Goal: Transaction & Acquisition: Purchase product/service

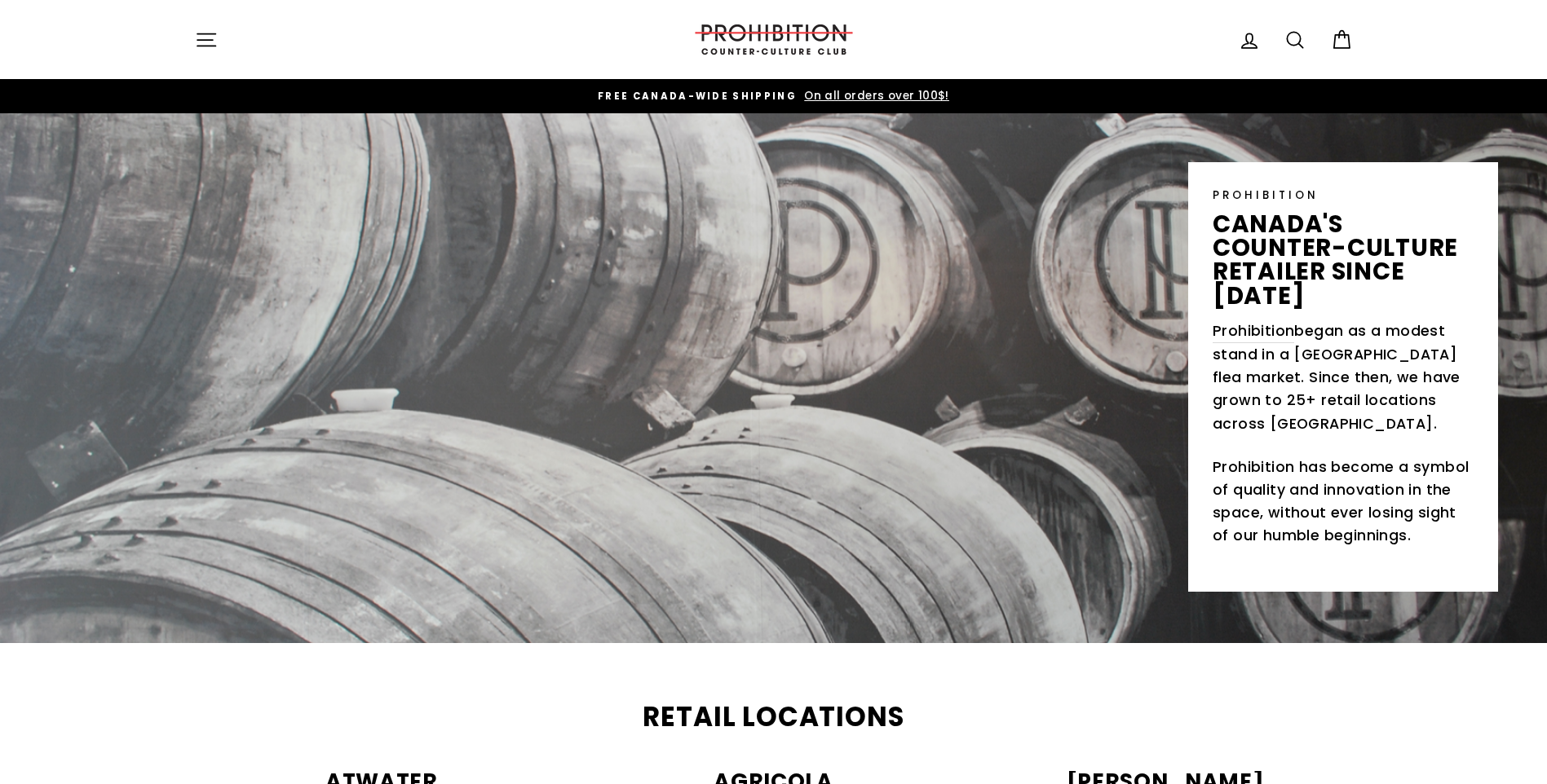
click at [208, 48] on icon "button" at bounding box center [206, 40] width 22 height 22
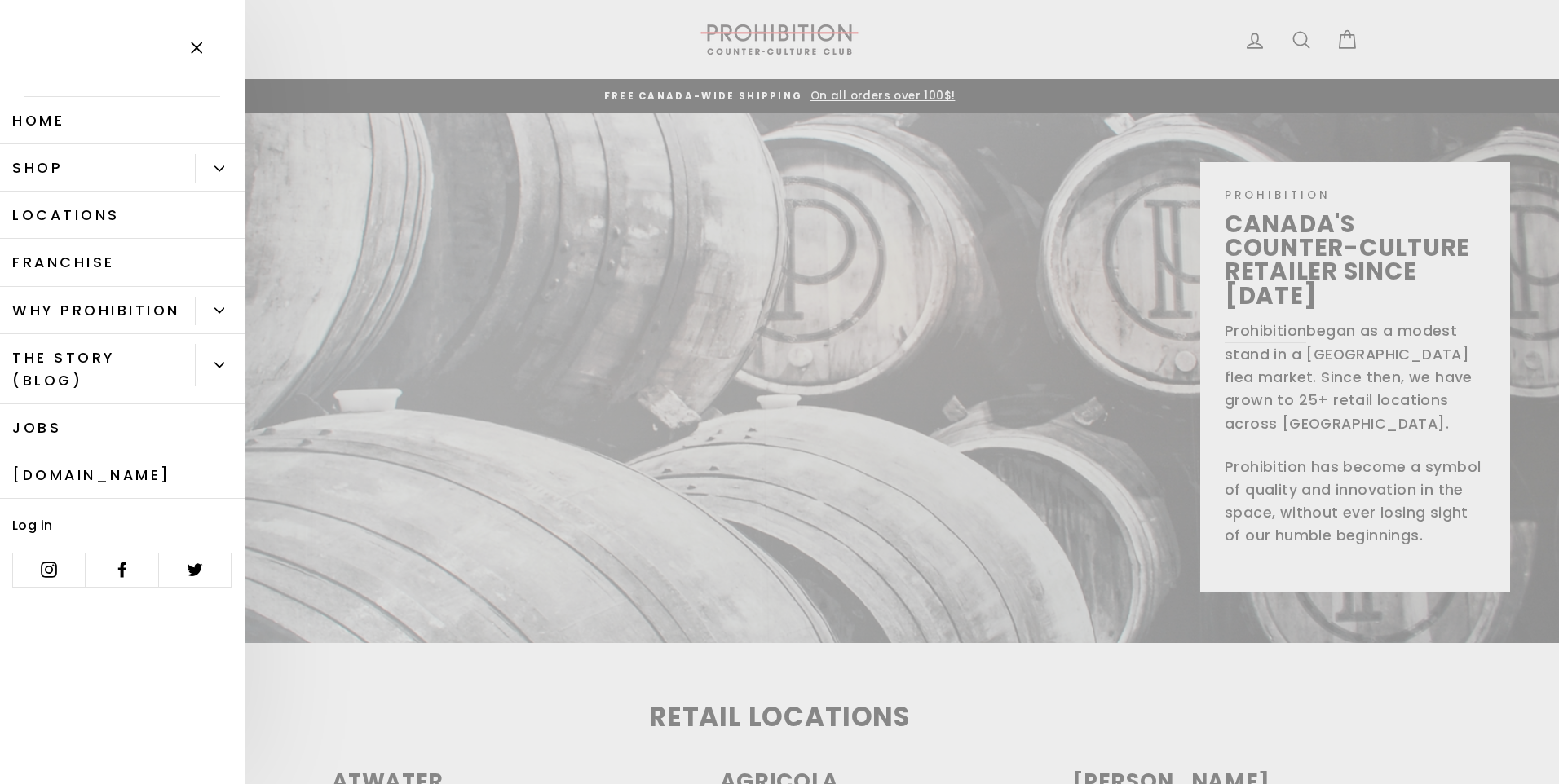
click at [75, 160] on link "Shop" at bounding box center [97, 167] width 194 height 48
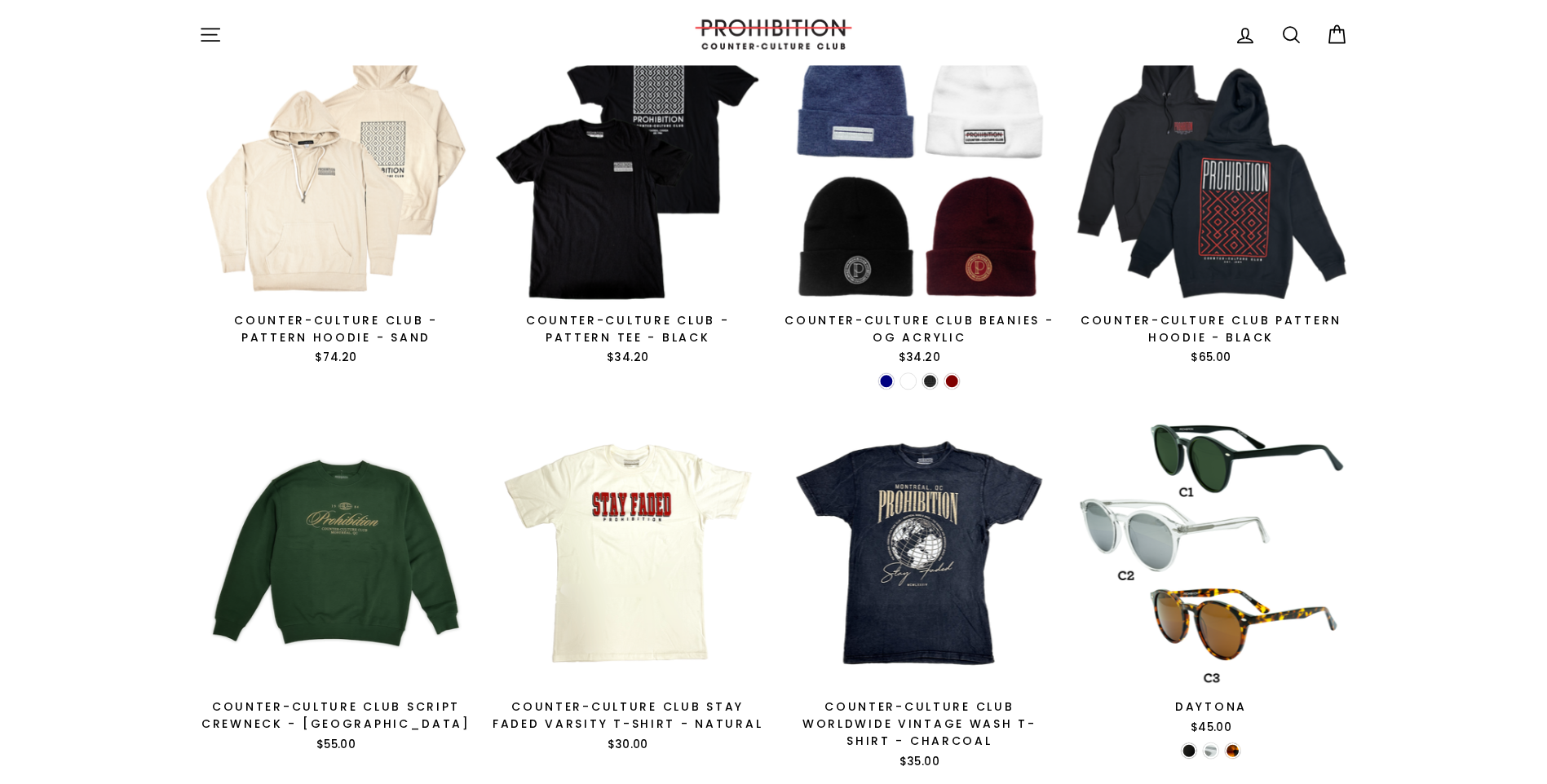
scroll to position [1386, 0]
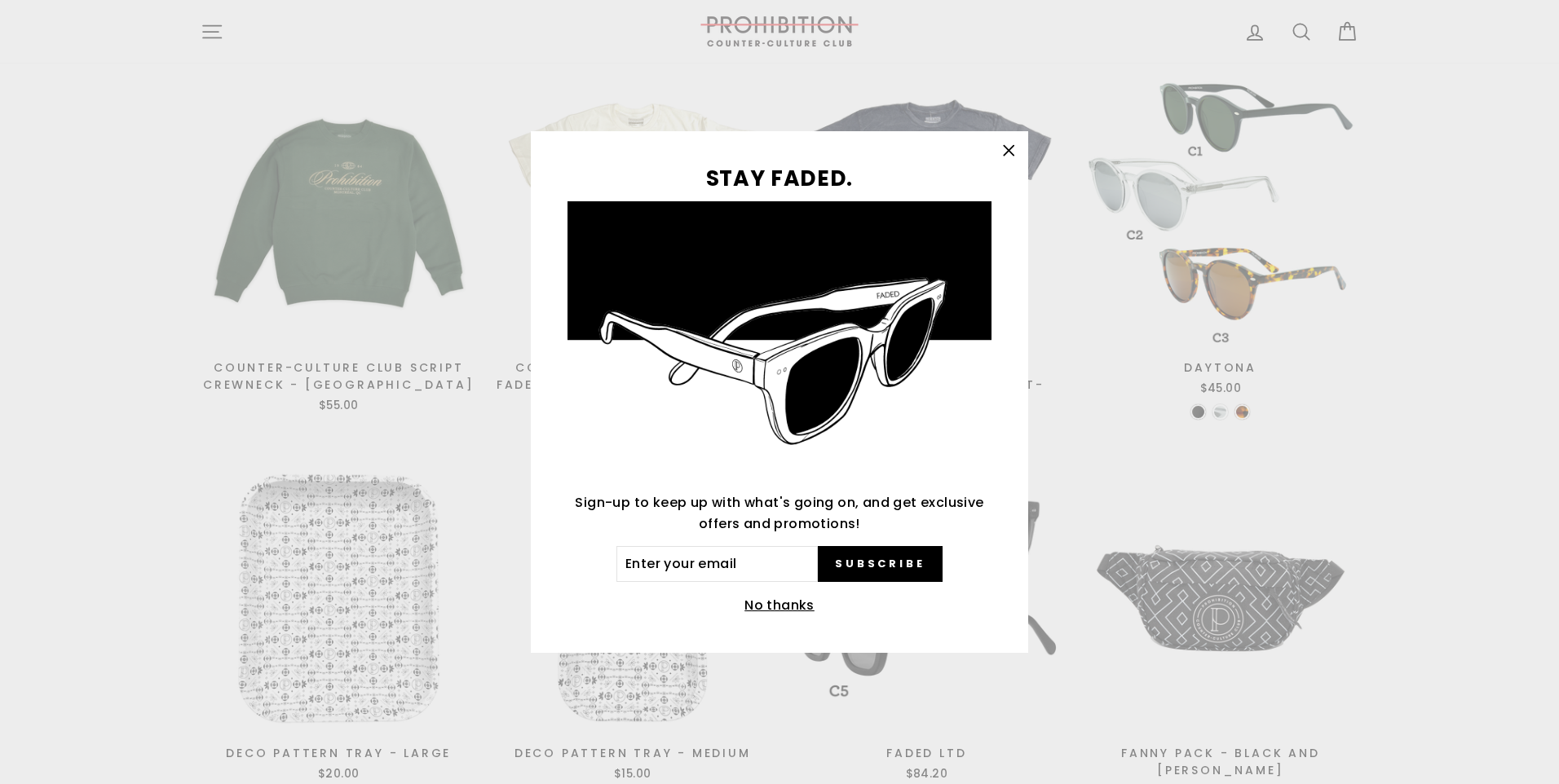
click at [1001, 149] on icon "button" at bounding box center [1008, 150] width 22 height 22
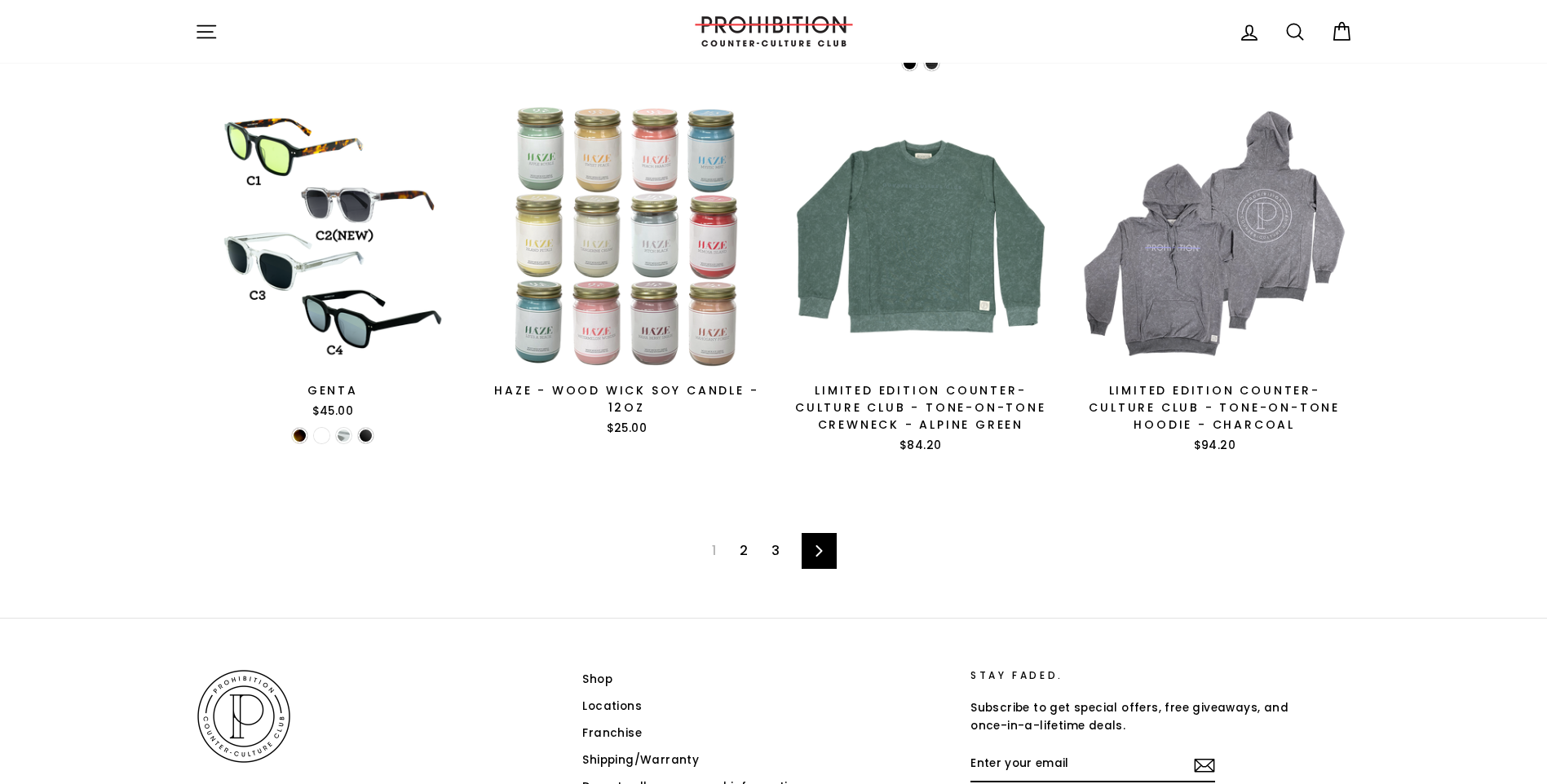
scroll to position [2527, 0]
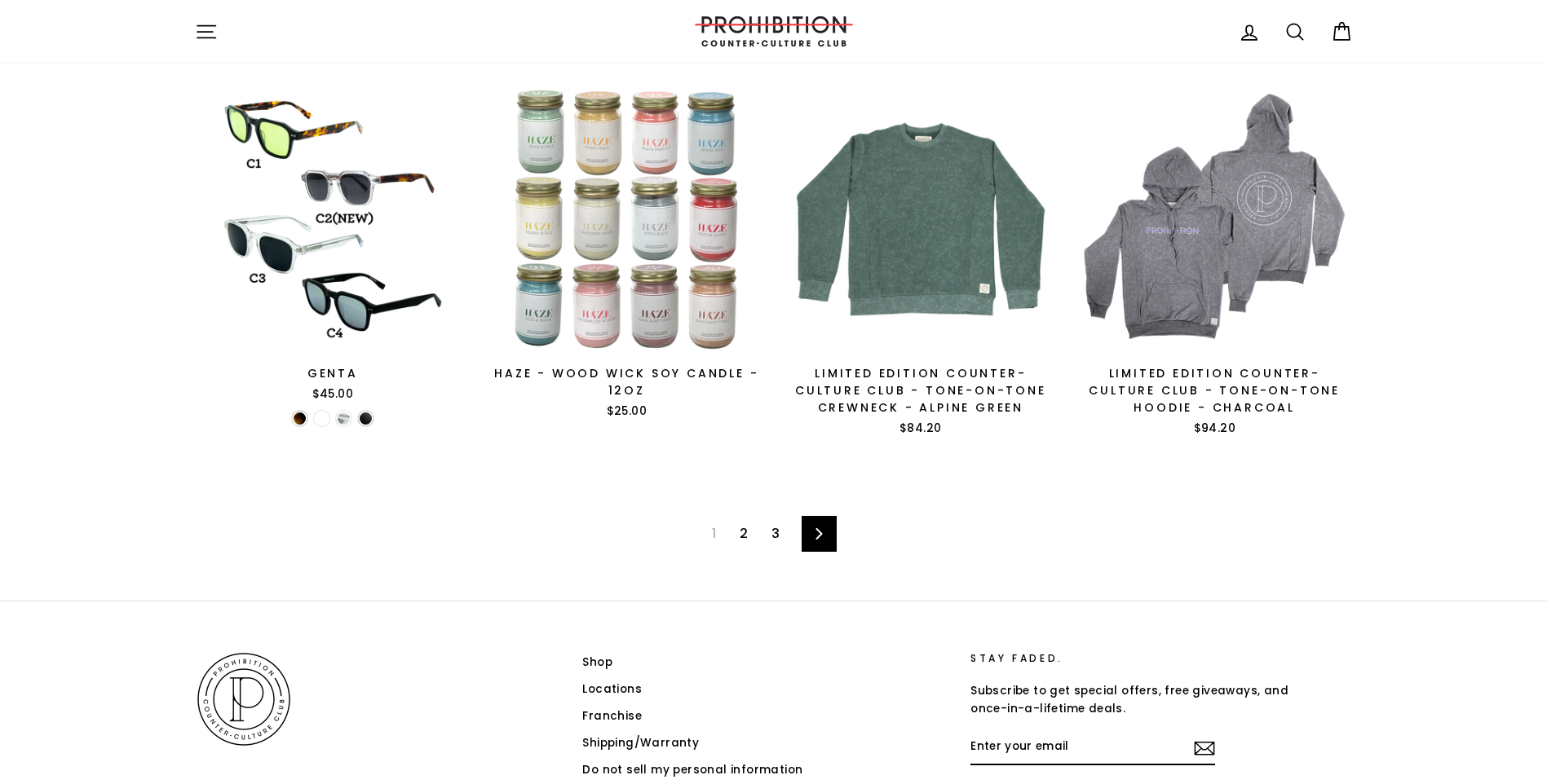
click at [739, 531] on link "2" at bounding box center [744, 534] width 28 height 26
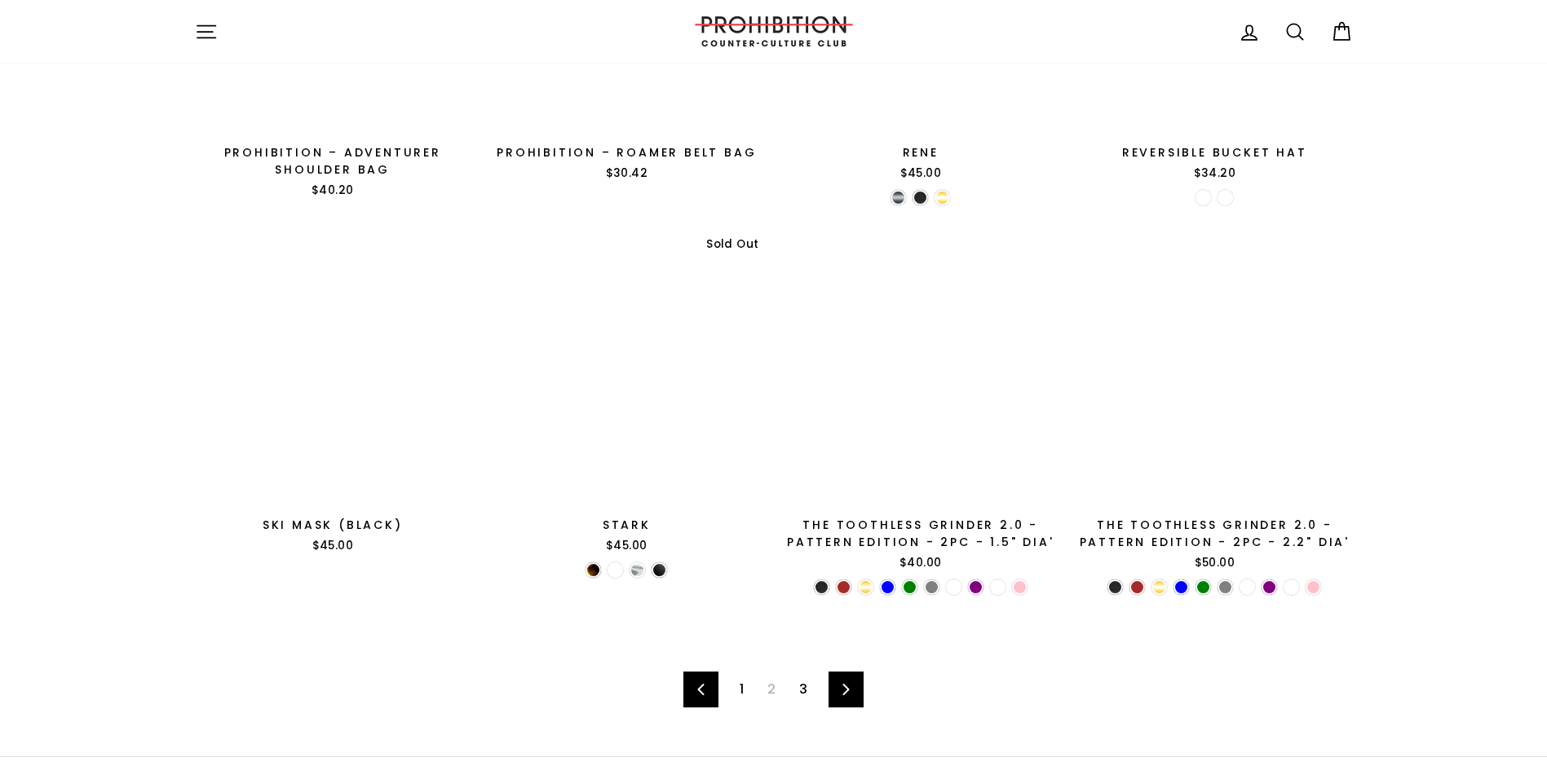
scroll to position [2586, 0]
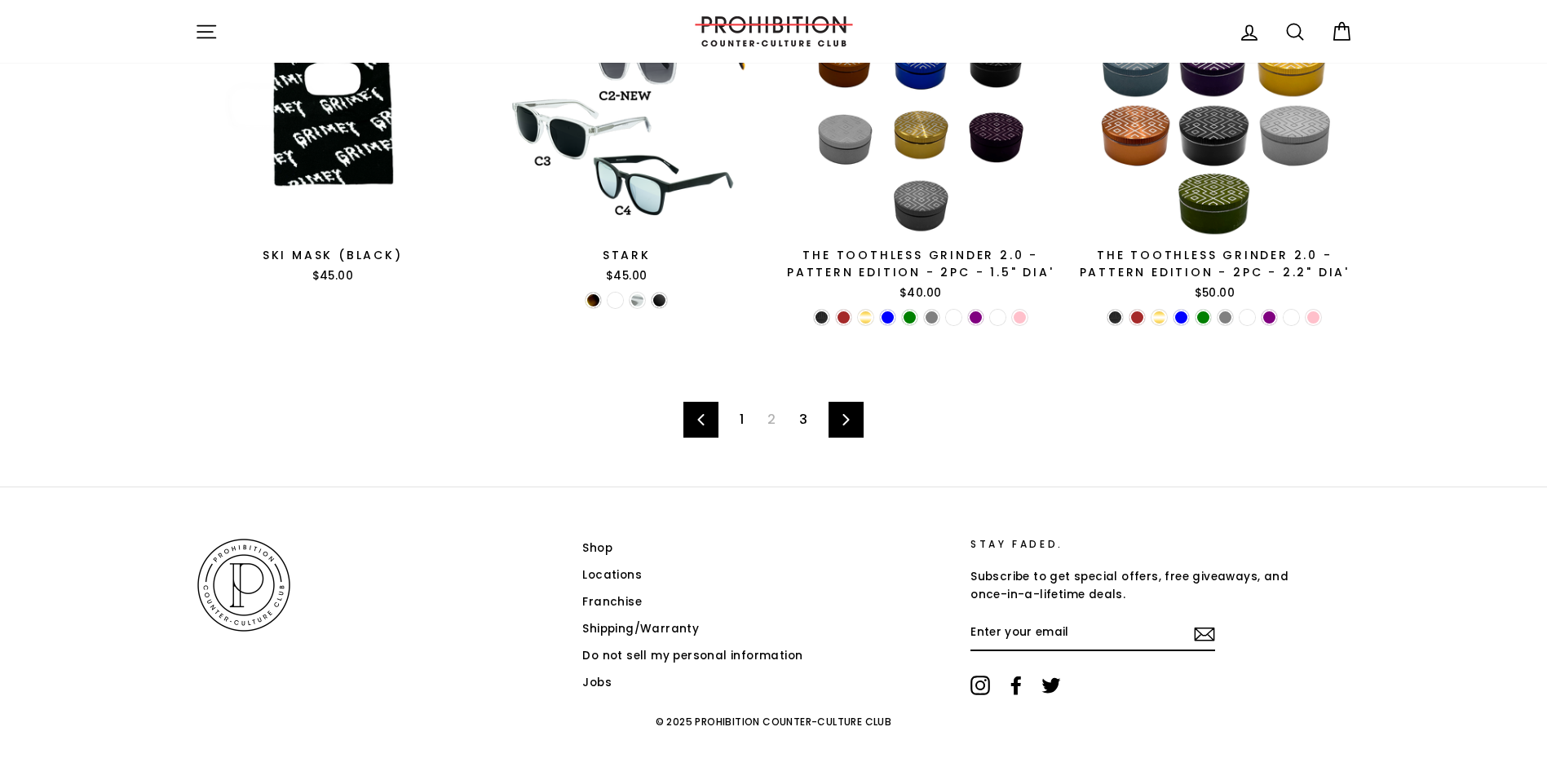
click at [846, 414] on icon at bounding box center [845, 420] width 10 height 11
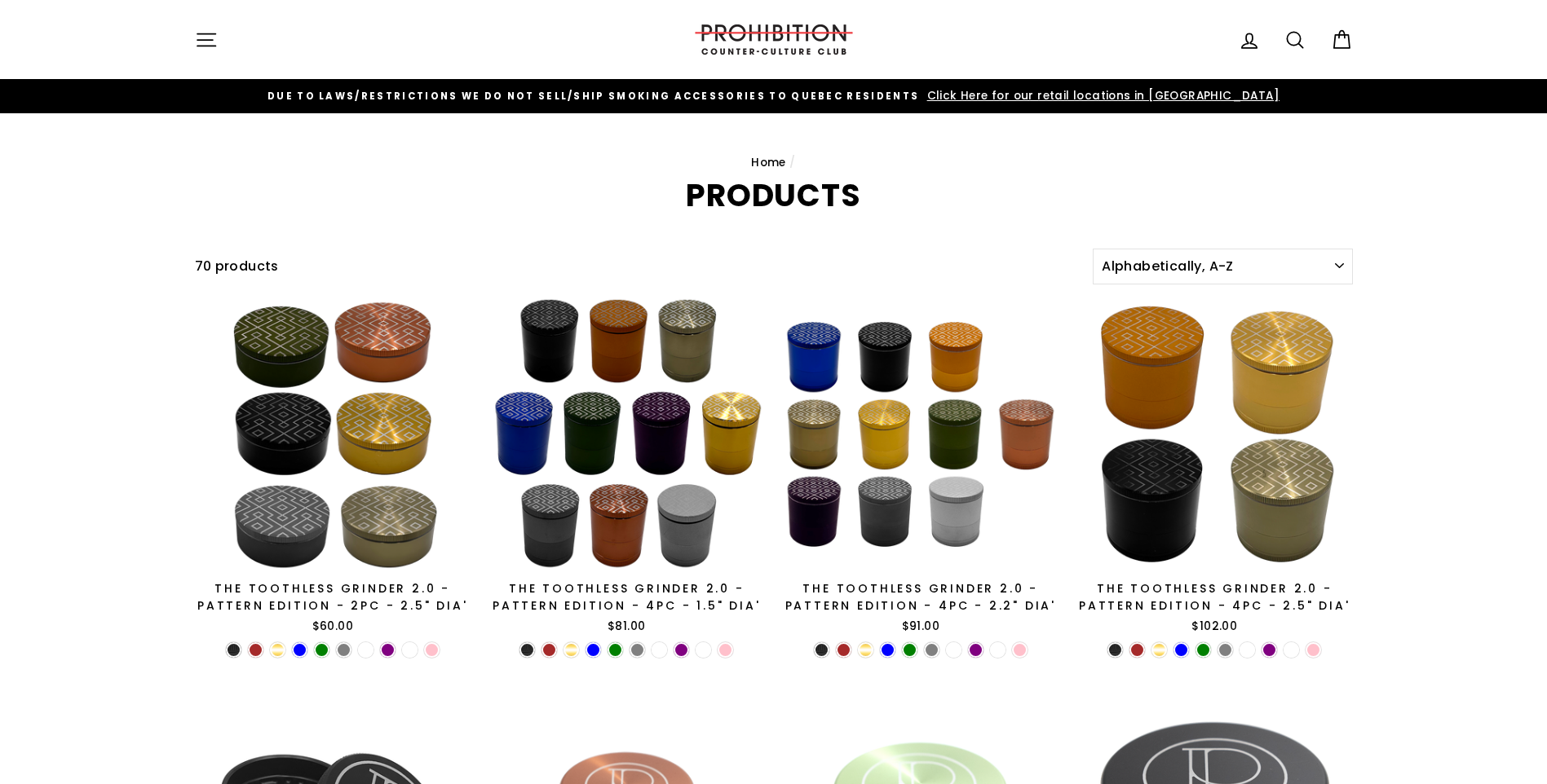
click at [208, 30] on icon "button" at bounding box center [206, 40] width 22 height 22
